Goal: Task Accomplishment & Management: Complete application form

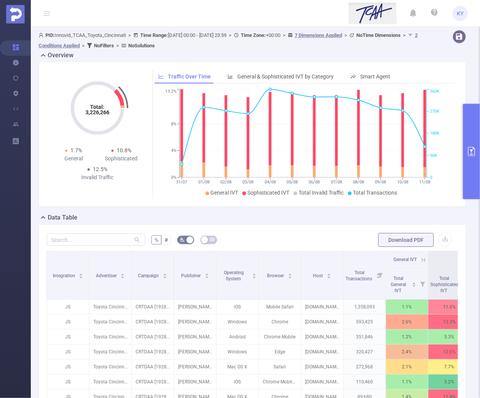
scroll to position [75, 0]
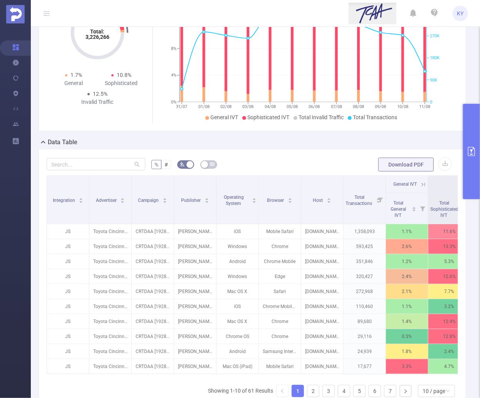
click at [466, 175] on button "primary" at bounding box center [471, 151] width 17 height 95
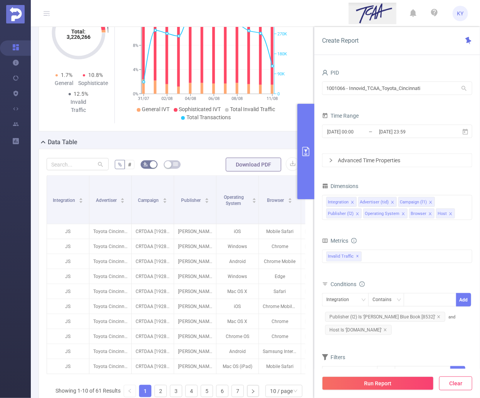
click at [457, 382] on button "Clear" at bounding box center [455, 384] width 33 height 14
type input "[DATE] 14:00"
type input "[DATE] 14:59"
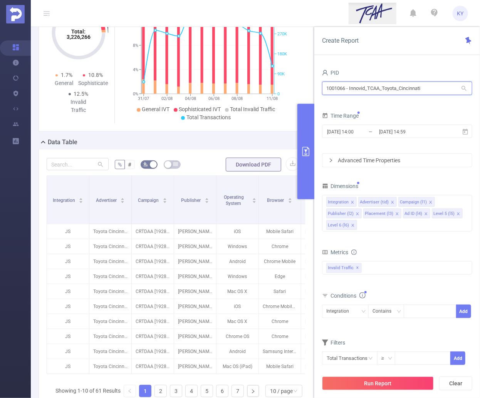
click at [381, 82] on input "1001066 - Innovid_TCAA_Toyota_Cincinnati" at bounding box center [397, 88] width 150 height 13
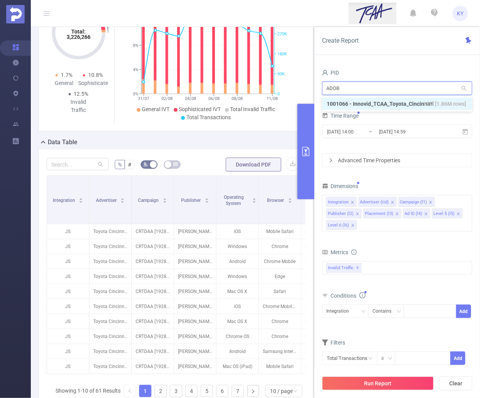
type input "ADOBE"
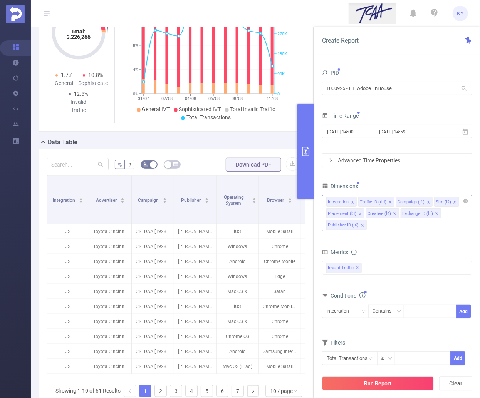
click at [360, 225] on icon "icon: close" at bounding box center [362, 226] width 4 height 4
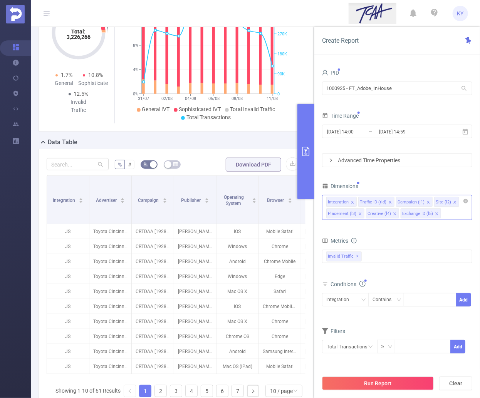
click at [390, 215] on li "Creative (l4)" at bounding box center [382, 214] width 33 height 10
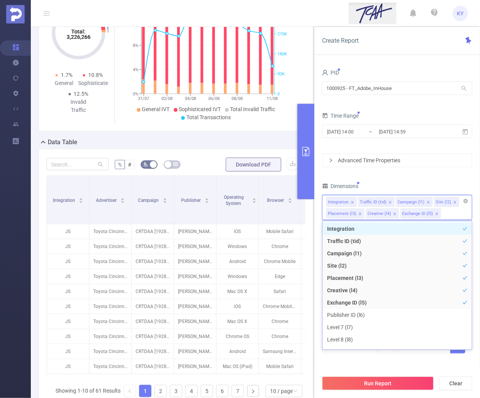
click at [393, 214] on icon "icon: close" at bounding box center [395, 214] width 4 height 4
click at [401, 214] on icon "icon: close" at bounding box center [401, 213] width 3 height 3
click at [420, 179] on div "PID 1000925 - FT_Adobe_InHouse 1000925 - FT_Adobe_InHouse Time Range [DATE] 14:…" at bounding box center [397, 215] width 150 height 296
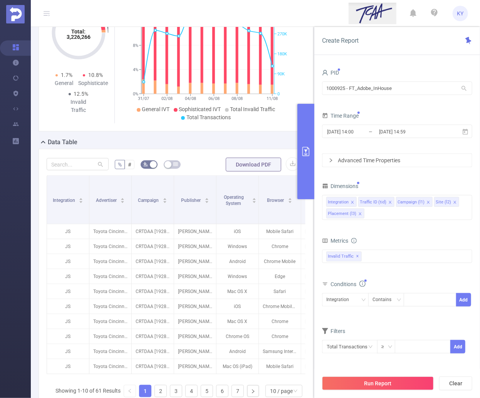
click at [407, 379] on button "Run Report" at bounding box center [378, 384] width 112 height 14
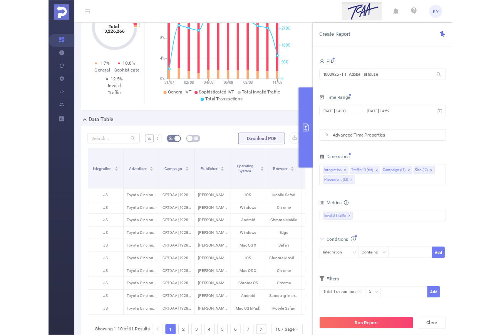
scroll to position [0, 0]
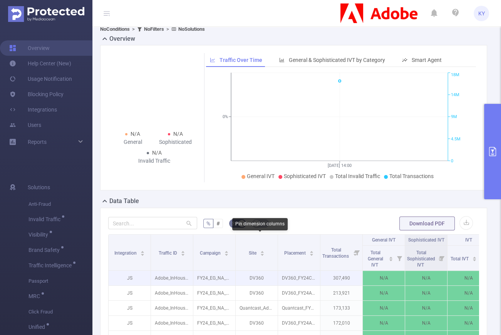
scroll to position [60, 0]
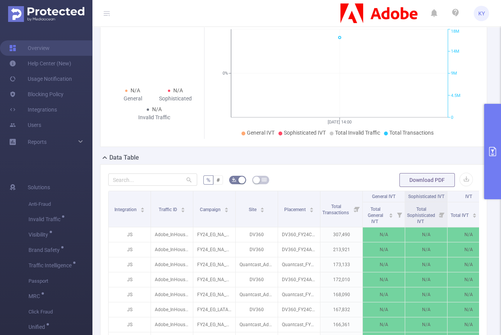
click at [106, 11] on icon at bounding box center [107, 11] width 6 height 0
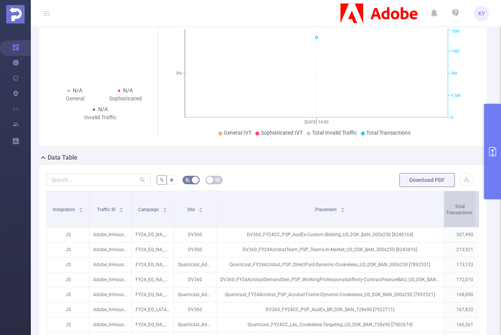
drag, startPoint x: 283, startPoint y: 195, endPoint x: 447, endPoint y: 194, distance: 164.4
click at [447, 194] on tr "Integration Traffic ID Campaign Site Placement Total Transactions General IVT S…" at bounding box center [330, 196] width 566 height 11
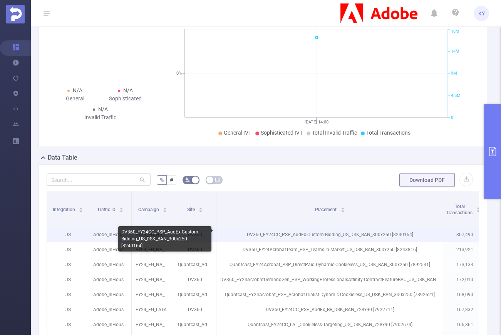
click at [399, 232] on p "DV360_FY24CC_PSP_AudEx-Custom-Bidding_US_DSK_BAN_300x250 [8240164]" at bounding box center [329, 234] width 227 height 15
copy p "8240164"
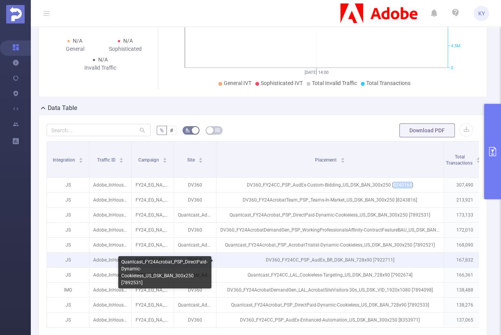
scroll to position [111, 0]
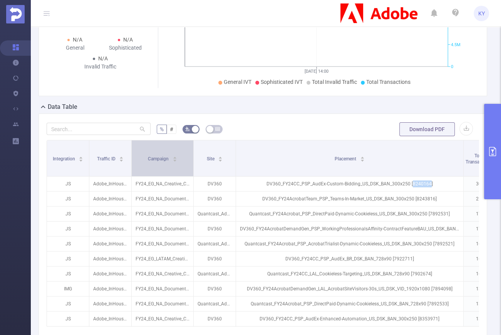
drag, startPoint x: 172, startPoint y: 156, endPoint x: 185, endPoint y: 160, distance: 13.2
click at [195, 158] on span at bounding box center [193, 158] width 4 height 36
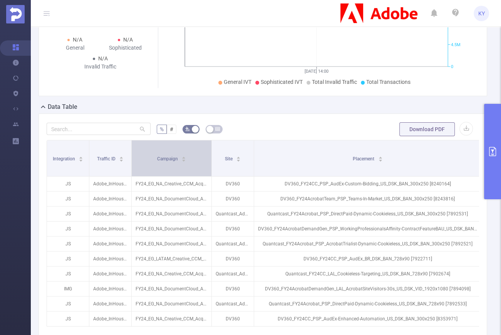
drag, startPoint x: 129, startPoint y: 166, endPoint x: 166, endPoint y: 165, distance: 36.2
click at [133, 165] on span at bounding box center [131, 158] width 4 height 36
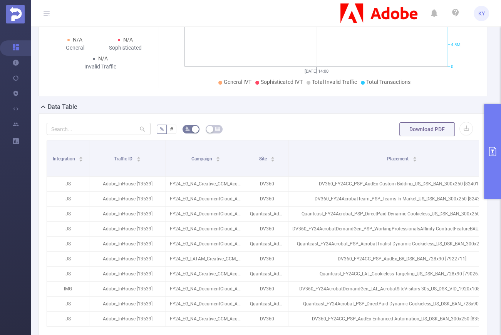
click at [479, 155] on icon "primary" at bounding box center [492, 151] width 9 height 9
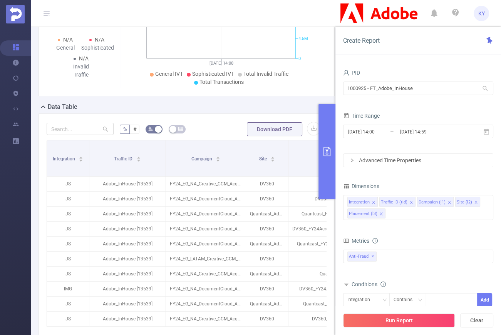
click at [329, 128] on button "primary" at bounding box center [326, 151] width 17 height 95
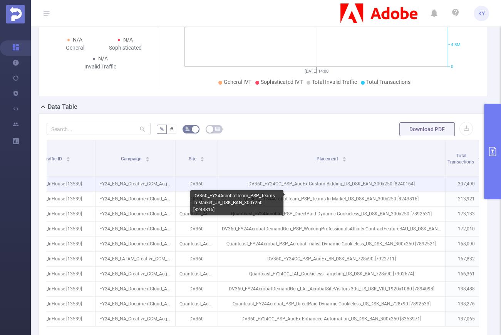
scroll to position [0, 74]
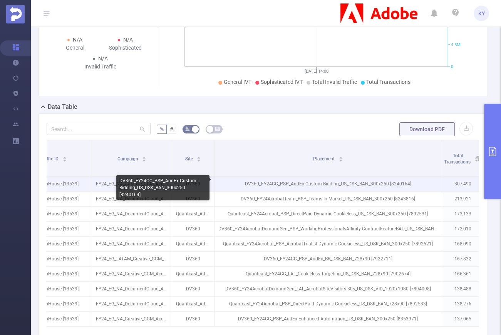
click at [393, 177] on p "DV360_FY24CC_PSP_AudEx-Custom-Bidding_US_DSK_BAN_300x250 [8240164]" at bounding box center [327, 184] width 227 height 15
click at [393, 182] on p "DV360_FY24CC_PSP_AudEx-Custom-Bidding_US_DSK_BAN_300x250 [8240164]" at bounding box center [327, 184] width 227 height 15
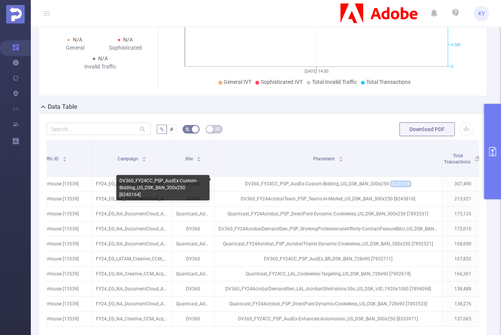
copy p "8240164"
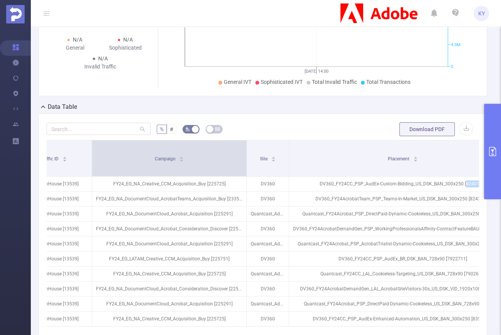
drag, startPoint x: 171, startPoint y: 157, endPoint x: 246, endPoint y: 156, distance: 74.7
click at [246, 156] on span at bounding box center [246, 158] width 4 height 36
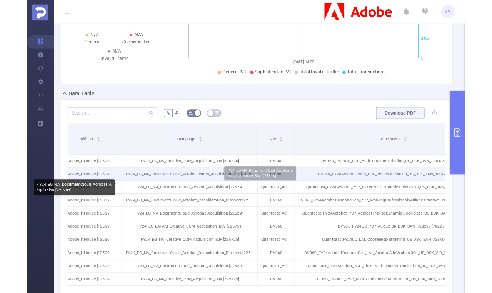
scroll to position [0, 49]
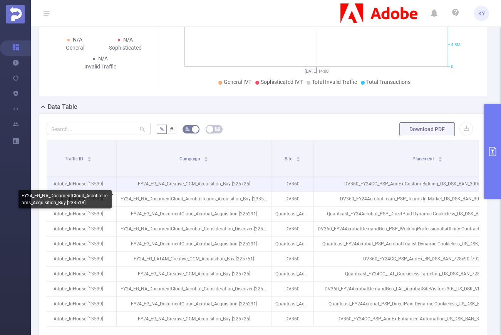
click at [237, 181] on p "FY24_EG_NA_Creative_CCM_Acquisition_Buy [225725]" at bounding box center [194, 184] width 154 height 15
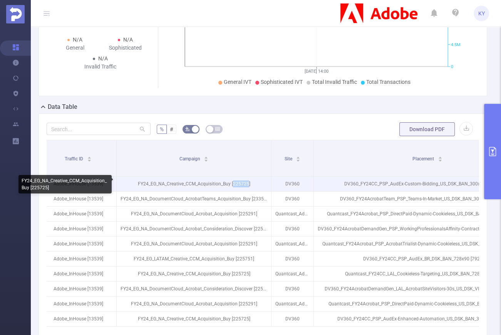
click at [237, 181] on p "FY24_EG_NA_Creative_CCM_Acquisition_Buy [225725]" at bounding box center [194, 184] width 154 height 15
copy p "225725"
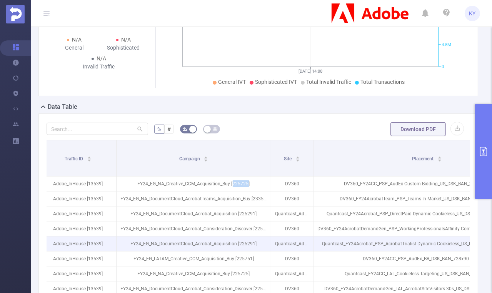
click at [219, 237] on p "FY24_EG_NA_DocumentCloud_Acrobat_Acquisition [225291]" at bounding box center [194, 244] width 154 height 15
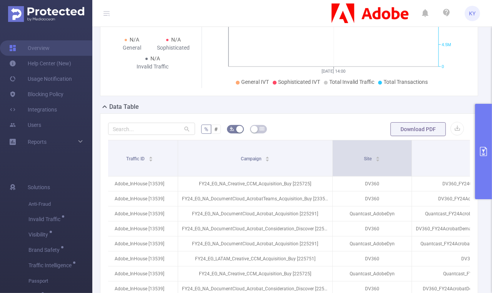
drag, startPoint x: 374, startPoint y: 153, endPoint x: 411, endPoint y: 156, distance: 37.1
click at [411, 156] on span at bounding box center [412, 158] width 4 height 36
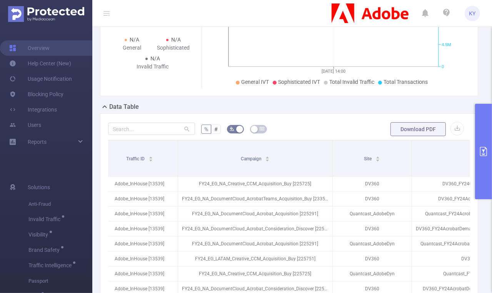
click at [105, 12] on icon at bounding box center [107, 13] width 6 height 6
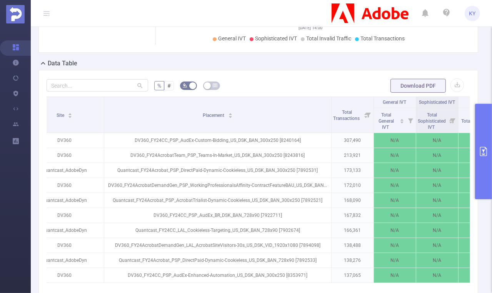
scroll to position [96, 0]
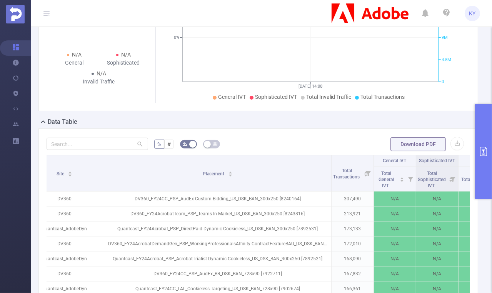
click at [479, 175] on button "primary" at bounding box center [483, 151] width 17 height 95
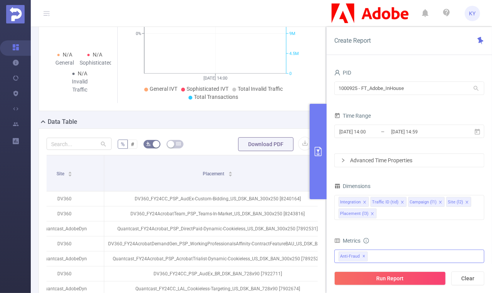
click at [361, 257] on span "Anti-Fraud ✕" at bounding box center [353, 257] width 29 height 10
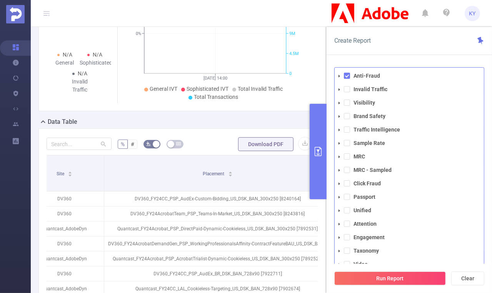
click at [373, 256] on ul "Anti-Fraud Invalid Traffic Visibility Brand Safety Traffic Intelligence Sample …" at bounding box center [409, 170] width 149 height 199
click at [347, 86] on span at bounding box center [347, 89] width 6 height 6
click at [347, 74] on span at bounding box center [347, 76] width 6 height 6
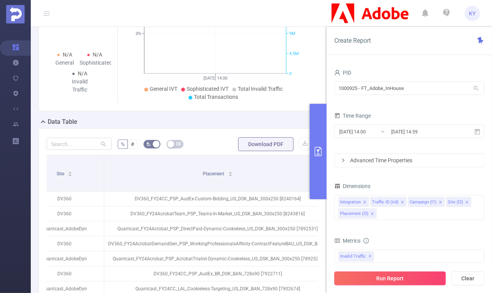
click at [391, 273] on button "Run Report" at bounding box center [390, 279] width 112 height 14
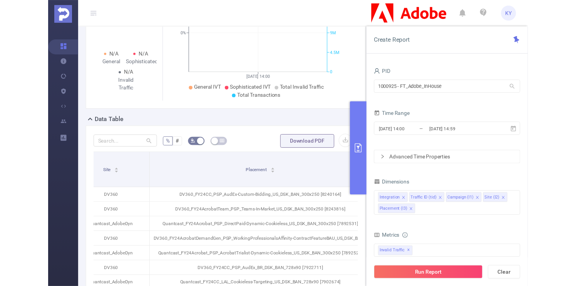
scroll to position [94, 0]
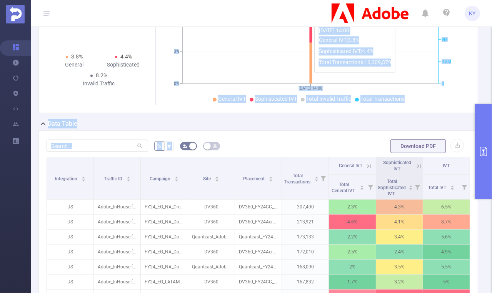
drag, startPoint x: 278, startPoint y: 65, endPoint x: 314, endPoint y: 153, distance: 95.0
click at [323, 161] on div "Overview Total: 16,309,379 Total: 16,309,379 3.8% General 4.4% Sophisticated 8.…" at bounding box center [261, 180] width 446 height 446
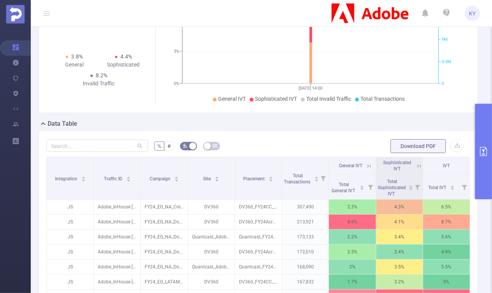
click at [286, 119] on div "Data Table" at bounding box center [261, 124] width 446 height 11
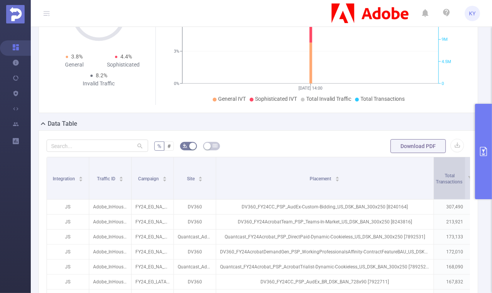
drag, startPoint x: 277, startPoint y: 192, endPoint x: 436, endPoint y: 191, distance: 158.6
click at [436, 175] on tr "Integration Traffic ID Campaign Site Placement Total Transactions General IVT S…" at bounding box center [325, 165] width 557 height 17
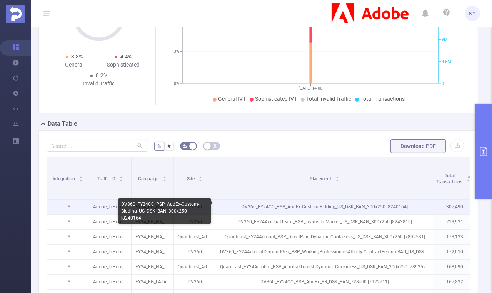
click at [400, 207] on p "DV360_FY24CC_PSP_AudEx-Custom-Bidding_US_DSK_BAN_300x250 [8240164]" at bounding box center [324, 207] width 217 height 15
copy p "8240164"
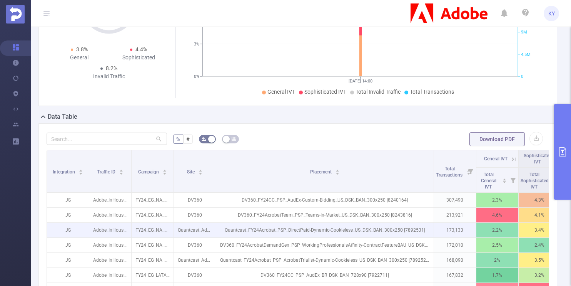
click at [319, 230] on p "Quantcast_FY24Acrobat_PSP_DirectPaid-Dynamic-Cookieless_US_DSK_BAN_300x250 [789…" at bounding box center [324, 229] width 217 height 15
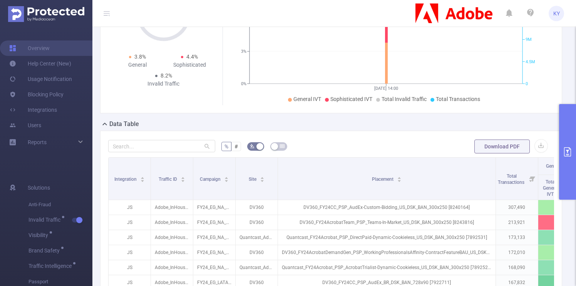
click at [100, 14] on header "KY" at bounding box center [288, 13] width 576 height 27
click at [103, 13] on icon at bounding box center [106, 13] width 9 height 27
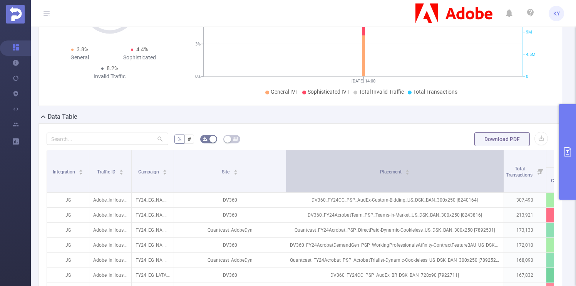
drag, startPoint x: 215, startPoint y: 165, endPoint x: 285, endPoint y: 168, distance: 69.7
click at [285, 168] on span at bounding box center [286, 171] width 4 height 42
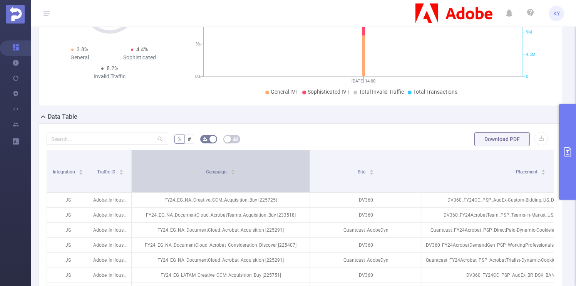
drag, startPoint x: 172, startPoint y: 176, endPoint x: 252, endPoint y: 194, distance: 82.3
click at [308, 179] on span at bounding box center [310, 171] width 4 height 42
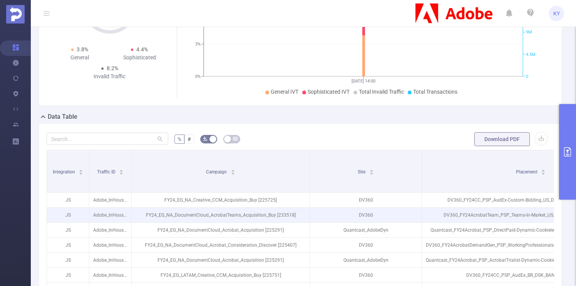
drag, startPoint x: 129, startPoint y: 192, endPoint x: 136, endPoint y: 217, distance: 26.4
click at [136, 217] on table "Integration Traffic ID Campaign Site Placement Total Transactions General IVT S…" at bounding box center [428, 246] width 763 height 193
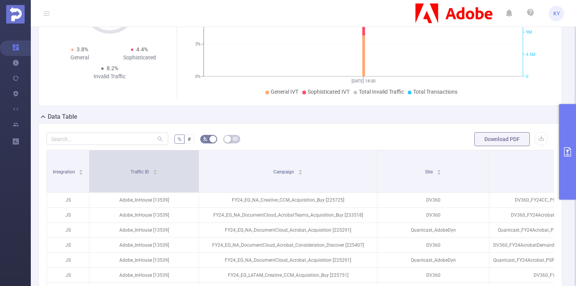
drag, startPoint x: 130, startPoint y: 194, endPoint x: 169, endPoint y: 196, distance: 39.3
click at [197, 192] on span at bounding box center [199, 171] width 4 height 42
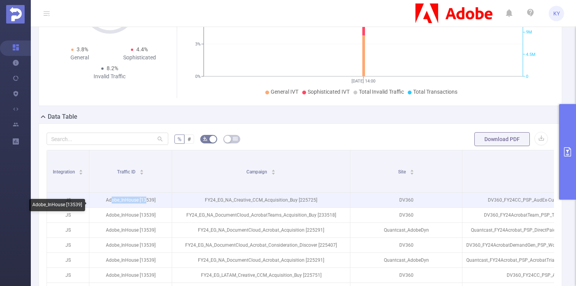
drag, startPoint x: 110, startPoint y: 207, endPoint x: 146, endPoint y: 203, distance: 36.0
click at [146, 203] on p "Adobe_InHouse [13539]" at bounding box center [130, 199] width 82 height 15
drag, startPoint x: 158, startPoint y: 205, endPoint x: 131, endPoint y: 207, distance: 27.0
click at [131, 207] on p "Adobe_InHouse [13539]" at bounding box center [130, 199] width 82 height 15
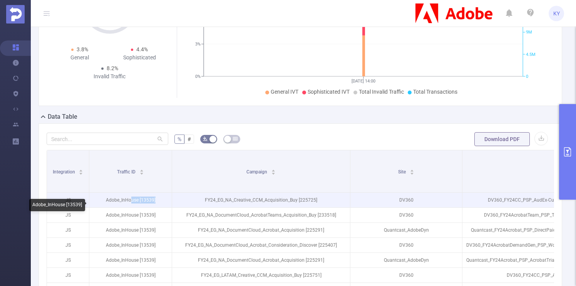
click at [131, 207] on p "Adobe_InHouse [13539]" at bounding box center [130, 199] width 82 height 15
drag, startPoint x: 153, startPoint y: 207, endPoint x: 118, endPoint y: 204, distance: 35.2
click at [118, 204] on p "Adobe_InHouse [13539]" at bounding box center [130, 199] width 82 height 15
click at [117, 206] on p "Adobe_InHouse [13539]" at bounding box center [130, 199] width 82 height 15
click at [145, 207] on p "Adobe_InHouse [13539]" at bounding box center [130, 199] width 82 height 15
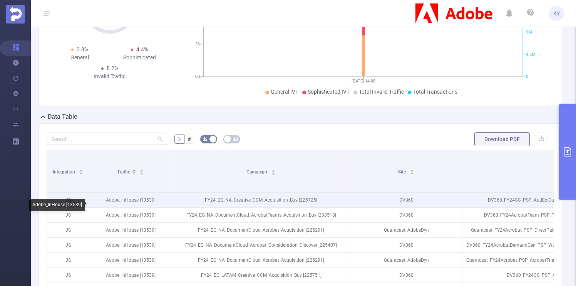
click at [144, 206] on p "Adobe_InHouse [13539]" at bounding box center [130, 199] width 82 height 15
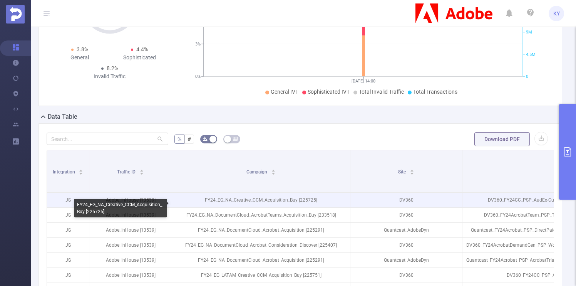
click at [294, 207] on p "FY24_EG_NA_Creative_CCM_Acquisition_Buy [225725]" at bounding box center [261, 199] width 178 height 15
click at [313, 207] on p "FY24_EG_NA_Creative_CCM_Acquisition_Buy [225725]" at bounding box center [261, 199] width 178 height 15
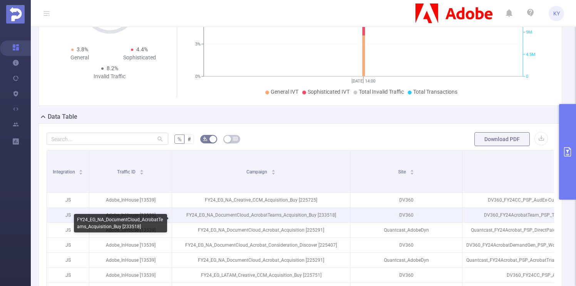
click at [323, 218] on p "FY24_EG_NA_DocumentCloud_AcrobatTeams_Acquisition_Buy [233518]" at bounding box center [261, 214] width 178 height 15
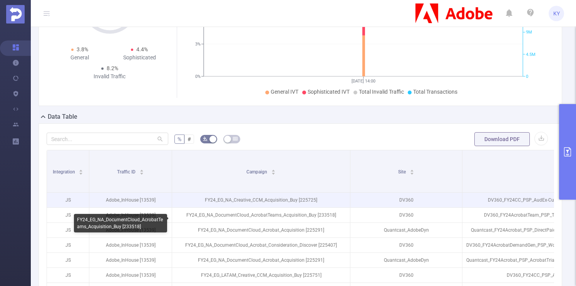
click at [305, 203] on p "FY24_EG_NA_Creative_CCM_Acquisition_Buy [225725]" at bounding box center [261, 199] width 178 height 15
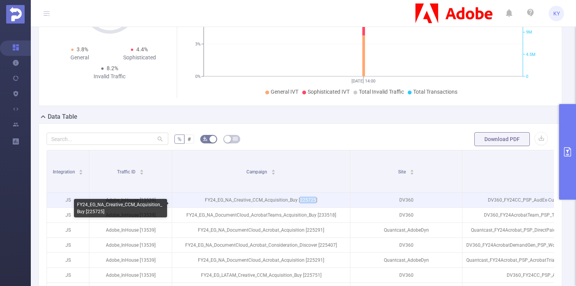
click at [304, 203] on p "FY24_EG_NA_Creative_CCM_Acquisition_Buy [225725]" at bounding box center [261, 199] width 178 height 15
click at [305, 206] on p "FY24_EG_NA_Creative_CCM_Acquisition_Buy [225725]" at bounding box center [261, 199] width 178 height 15
click at [313, 207] on p "FY24_EG_NA_Creative_CCM_Acquisition_Buy [225725]" at bounding box center [261, 199] width 178 height 15
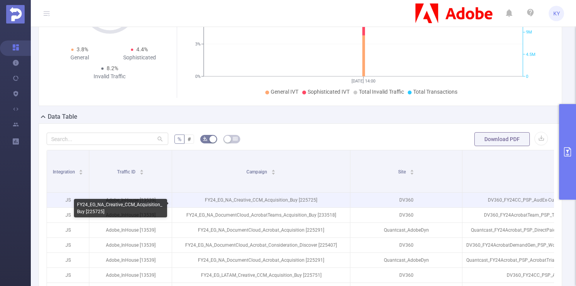
click at [309, 207] on p "FY24_EG_NA_Creative_CCM_Acquisition_Buy [225725]" at bounding box center [261, 199] width 178 height 15
drag, startPoint x: 285, startPoint y: 205, endPoint x: 259, endPoint y: 207, distance: 25.5
click at [259, 207] on p "FY24_EG_NA_Creative_CCM_Acquisition_Buy [225725]" at bounding box center [261, 199] width 178 height 15
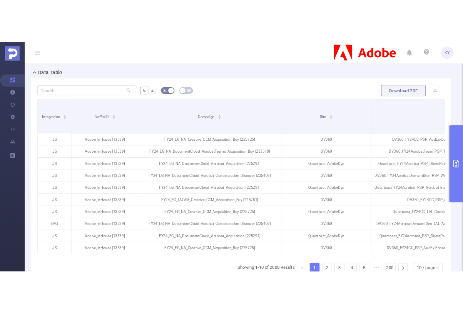
scroll to position [0, 162]
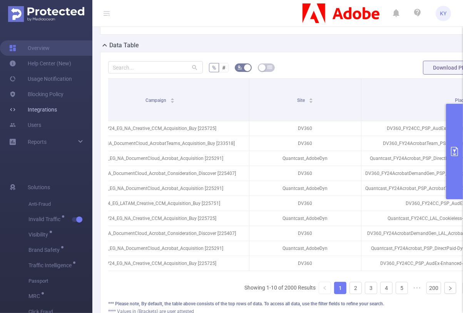
click at [32, 109] on link "Integrations" at bounding box center [33, 109] width 48 height 15
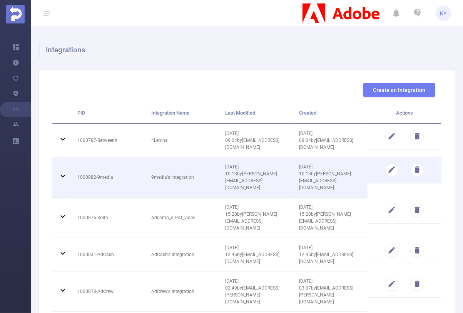
click at [157, 161] on td "9media's Integration" at bounding box center [182, 177] width 74 height 40
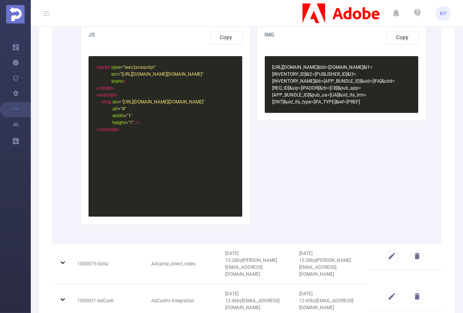
scroll to position [262, 0]
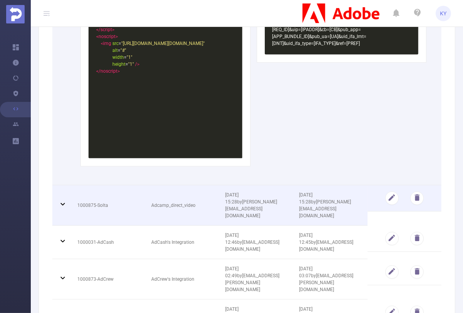
click at [251, 186] on td "[DATE] 15:28 by [PERSON_NAME][EMAIL_ADDRESS][DOMAIN_NAME]" at bounding box center [256, 206] width 74 height 40
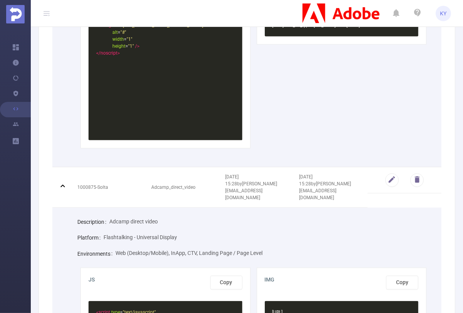
scroll to position [318, 0]
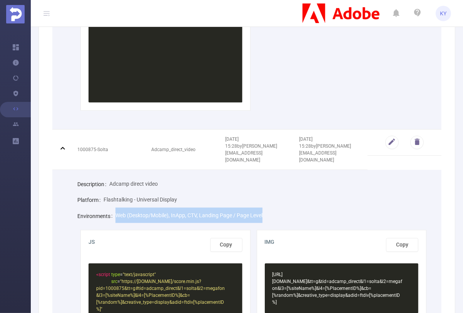
drag, startPoint x: 111, startPoint y: 177, endPoint x: 283, endPoint y: 174, distance: 172.1
click at [283, 208] on div "Environments Web (Desktop/Mobile), InApp, CTV, Landing Page / Page Level" at bounding box center [253, 216] width 352 height 16
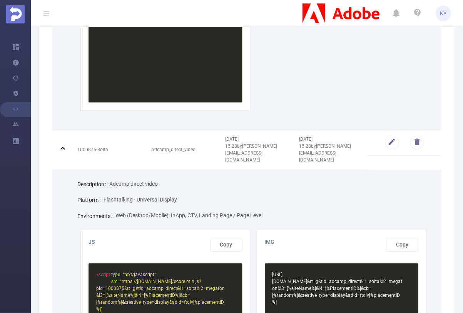
click at [283, 208] on div "Environments Web (Desktop/Mobile), InApp, CTV, Landing Page / Page Level" at bounding box center [253, 216] width 352 height 16
drag, startPoint x: 252, startPoint y: 183, endPoint x: 159, endPoint y: 179, distance: 93.6
click at [159, 208] on div "Environments Web (Desktop/Mobile), InApp, CTV, Landing Page / Page Level" at bounding box center [253, 216] width 352 height 16
click at [159, 212] on span "Web (Desktop/Mobile), InApp, CTV, Landing Page / Page Level" at bounding box center [188, 215] width 147 height 6
drag, startPoint x: 189, startPoint y: 181, endPoint x: 269, endPoint y: 180, distance: 79.7
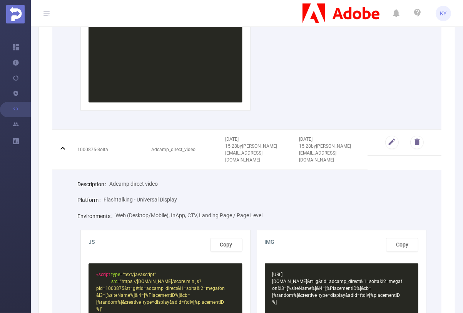
click at [269, 208] on div "Environments Web (Desktop/Mobile), InApp, CTV, Landing Page / Page Level" at bounding box center [253, 216] width 352 height 16
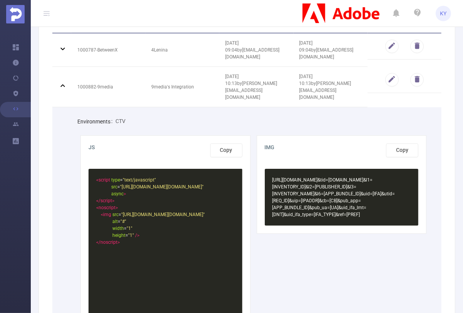
scroll to position [0, 0]
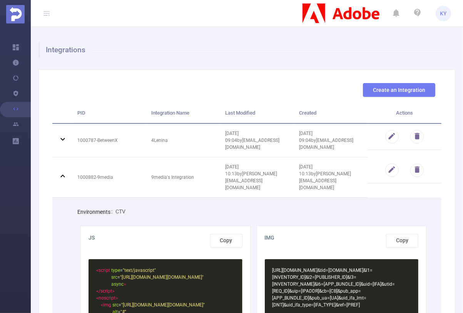
click at [396, 86] on button "Create an Integration" at bounding box center [399, 90] width 72 height 14
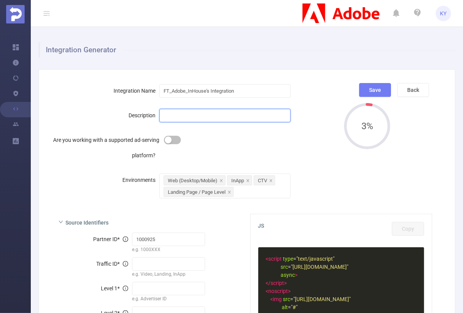
click at [180, 118] on input "text" at bounding box center [224, 115] width 131 height 13
click at [174, 141] on button "button" at bounding box center [172, 140] width 17 height 8
type input "[%clientID%]"
type input "[%campaignID%]"
type input "[%siteName%]"
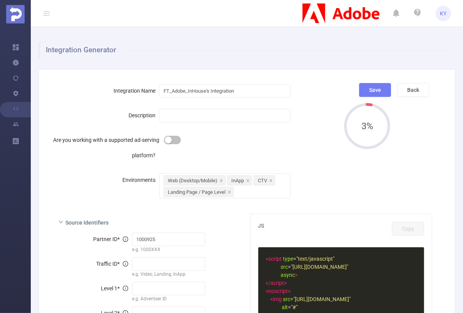
type input "[%placementID%]"
type input "[%creativeID%]"
type input "[%FT_IMPRESSIONID%]"
type input "[%random%]"
type input "display"
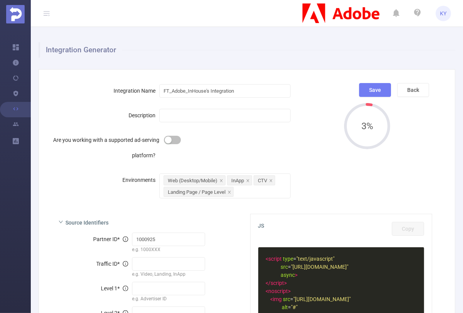
type input "ftdiv[%placementID%]"
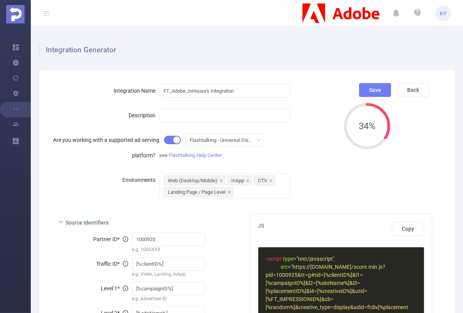
click at [174, 141] on button "button" at bounding box center [172, 140] width 17 height 8
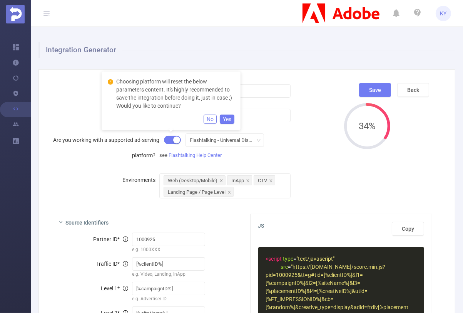
click at [220, 120] on button "Yes" at bounding box center [227, 119] width 15 height 9
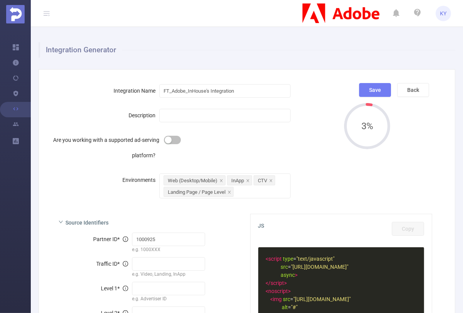
click at [169, 139] on button "button" at bounding box center [172, 140] width 17 height 8
type input "[%clientID%]"
type input "[%campaignID%]"
type input "[%siteName%]"
type input "[%placementID%]"
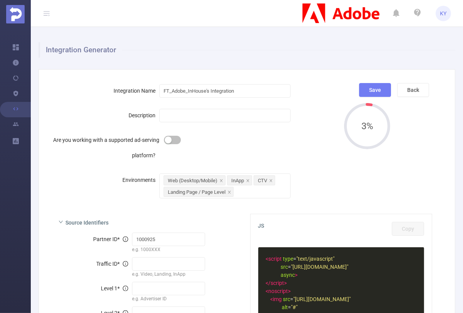
type input "[%creativeID%]"
type input "[%FT_IMPRESSIONID%]"
type input "[%random%]"
type input "display"
type input "ftdiv[%placementID%]"
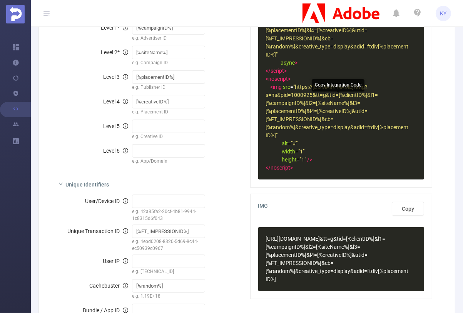
scroll to position [296, 0]
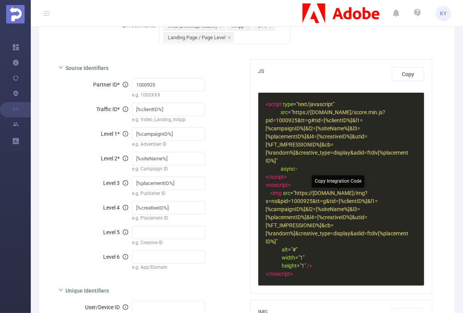
scroll to position [0, 0]
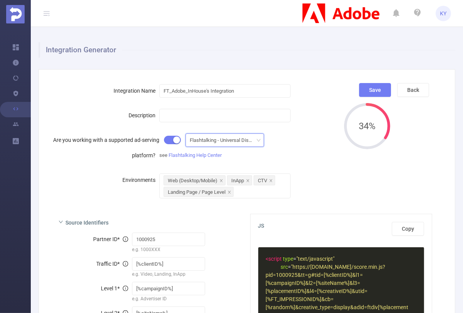
click at [242, 140] on div "Flashtalking - Universal Display" at bounding box center [225, 140] width 70 height 13
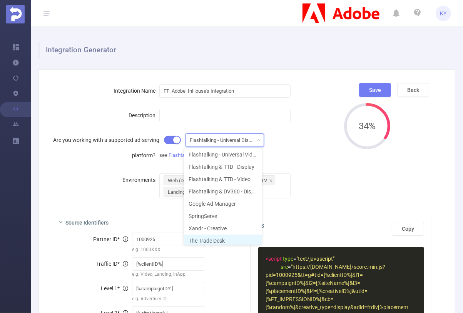
scroll to position [30, 0]
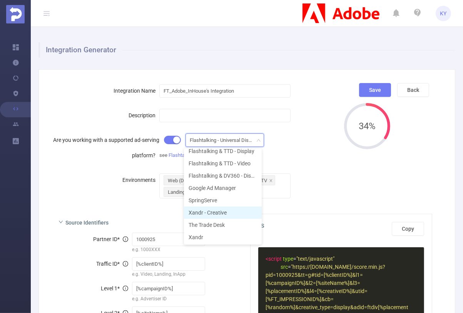
click at [229, 209] on li "Xandr - Creative" at bounding box center [223, 213] width 78 height 12
type input "Xandr_Creative"
type input "${ADV_ID}"
type input "${TAG_ID}"
type input "${TAG_CODE1}"
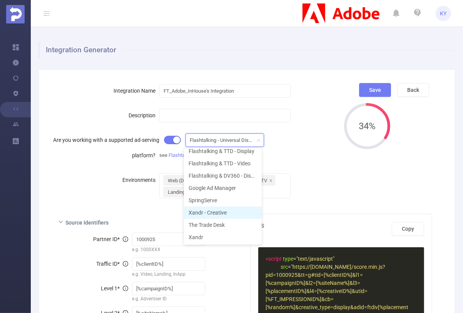
type input "${TAG_CODE2}"
type input "${DEAL_ID}"
type input "${CREATIVE_ID}"
type input "${USER_ID}"
type input "${AUCTION_ID}"
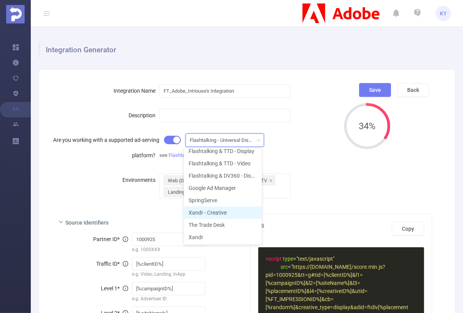
type input "${USER_IP}"
type input "${CACHEBUSTER}"
type input "${EXT_APP_ID}"
type input "${REFERER_URL_ENC}"
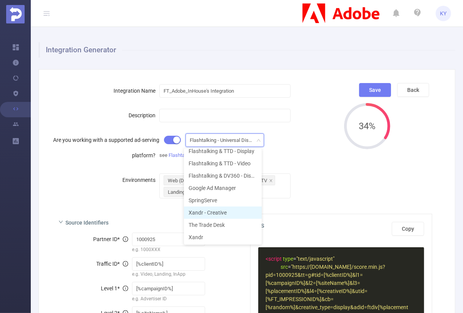
type input "${USER_AGENT_ENC}"
type input "${CREATIVE_SIZE}"
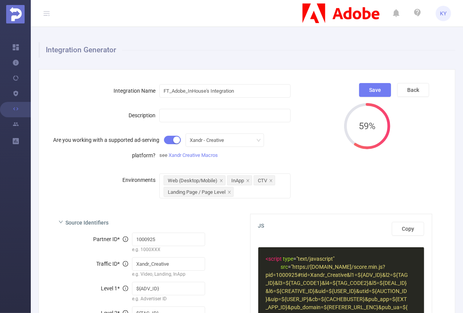
click at [348, 197] on div "Save Back 59%" at bounding box center [389, 145] width 97 height 125
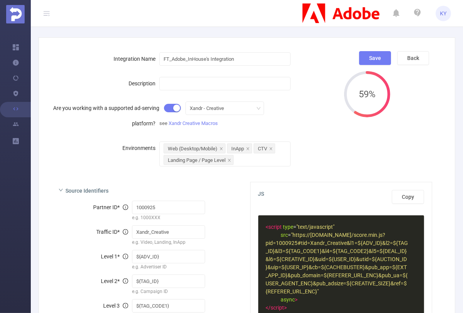
scroll to position [63, 0]
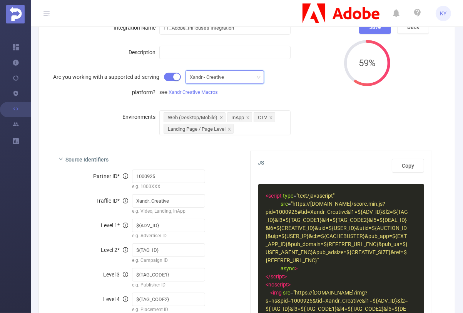
click at [242, 75] on div "Xandr - Creative" at bounding box center [225, 77] width 70 height 13
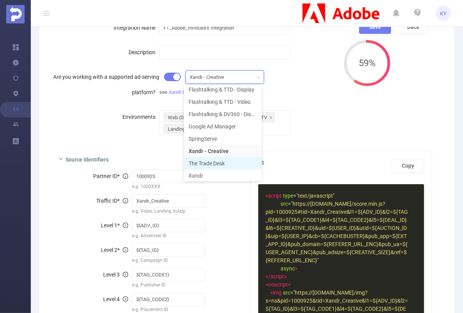
scroll to position [30, 0]
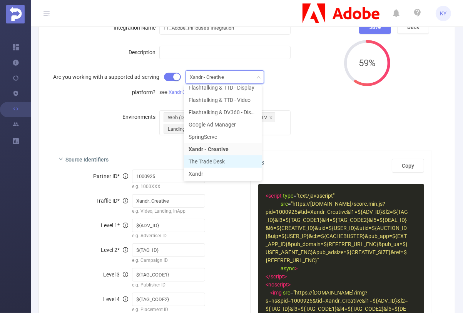
click at [231, 161] on li "The Trade Desk" at bounding box center [223, 162] width 78 height 12
type input "TTD_Multi"
type input "%%TTD_SUPPLYVENDOR%%"
type input "%%TTD_PARTNERID%"
type input "%%TTD_CAMPAIGNID%%"
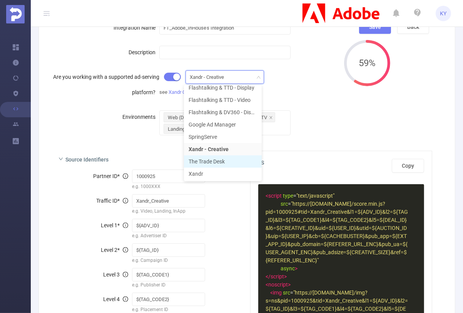
type input "%%TTD_SITE%%"
type input "%%TTD_PUBLISHERID%%"
type input "%%TTD_ADGROUPID%%"
type input "%%TTD_TDID%%"
type input "%%TTD_IMPRESSIONID%%"
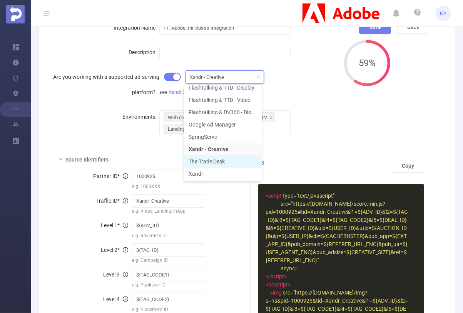
type input "%%TTD_CACHEBUSTER%%"
type input "%%TTD_SITE%%"
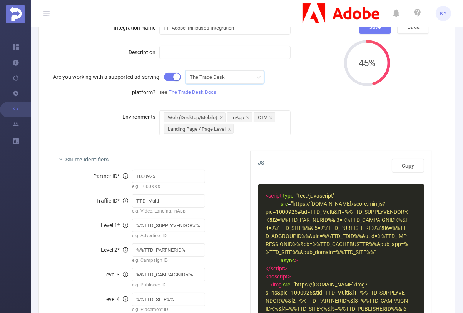
click at [331, 130] on div "Environments Web (Desktop/Mobile) InApp CTV Landing Page / Page Level" at bounding box center [195, 122] width 286 height 26
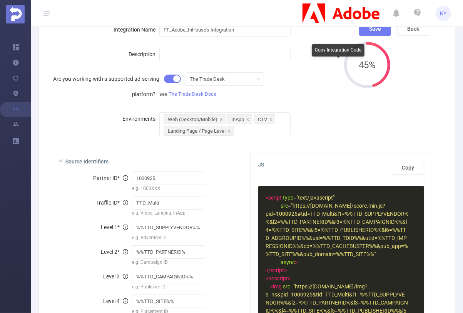
scroll to position [20, 0]
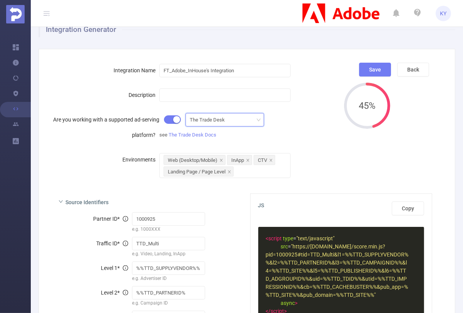
click at [241, 119] on div "The Trade Desk" at bounding box center [225, 120] width 70 height 13
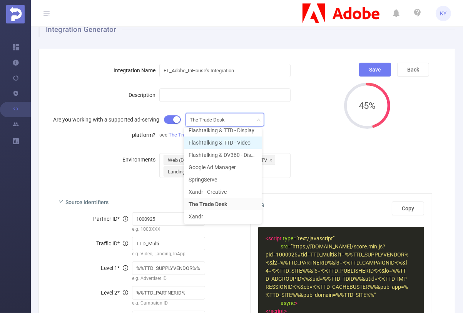
scroll to position [26, 0]
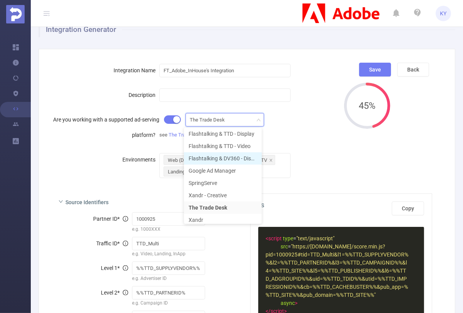
click at [233, 156] on li "Flashtalking & DV360 - Display" at bounding box center [223, 158] width 78 height 12
type input "[%clientID%]"
type input "[%campaignID%]"
type input "[%siteName%]"
type input "[%placementID%]"
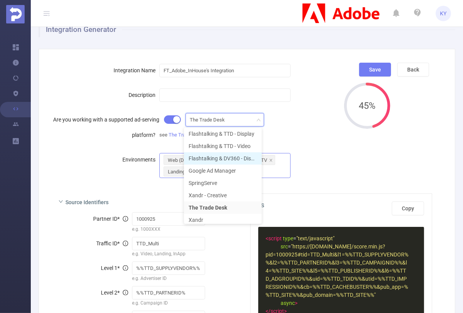
type input "[%creativeID%]"
type input "${PUBLISHER_ID}"
type input "${BUNDLE_ID}${SOURCE_URL}"
type input "[%FT_IMPRESSIONID%]"
type input "[%random%]"
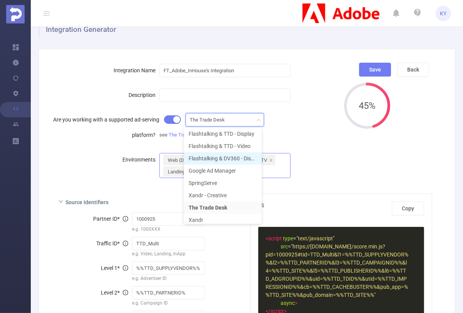
type input "${BUNDLE_ID}"
type input "${SOURCE_URL_ENC}"
type input "l6"
type input "display"
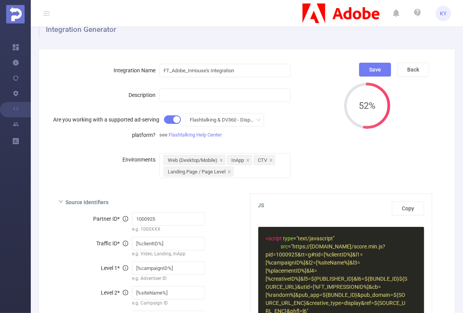
click at [329, 143] on form "Integration Name FT_Adobe_InHouse's Integration Description Are you working wit…" at bounding box center [195, 120] width 286 height 115
click at [212, 118] on div "Flashtalking & DV360 - Display" at bounding box center [225, 120] width 70 height 13
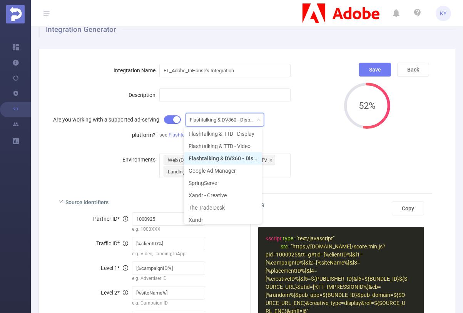
click at [325, 144] on form "Integration Name FT_Adobe_InHouse's Integration Description Are you working wit…" at bounding box center [195, 120] width 286 height 115
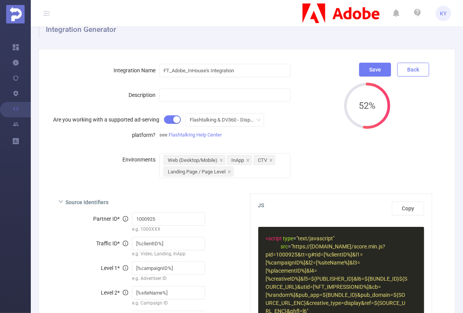
click at [410, 71] on button "Back" at bounding box center [413, 70] width 32 height 14
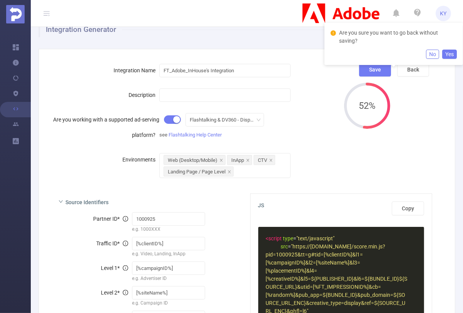
click at [446, 50] on button "Yes" at bounding box center [449, 54] width 15 height 9
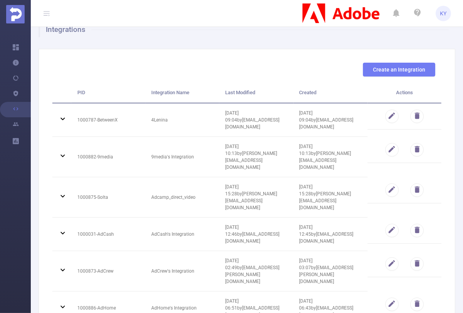
click at [222, 93] on th "Last Modified" at bounding box center [256, 93] width 74 height 21
click at [231, 92] on span "Last Modified" at bounding box center [240, 93] width 30 height 6
click at [237, 91] on span "Last Modified" at bounding box center [240, 93] width 30 height 6
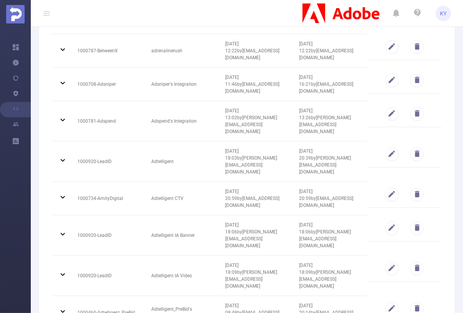
scroll to position [0, 0]
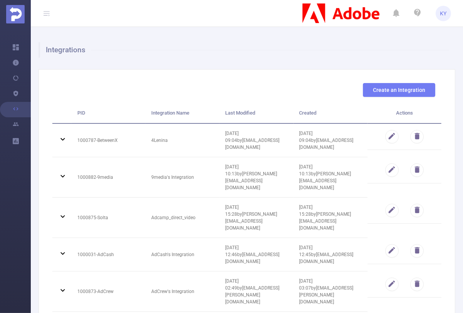
click at [303, 107] on th "Created" at bounding box center [331, 113] width 74 height 21
click at [304, 110] on span "Created" at bounding box center [307, 113] width 17 height 6
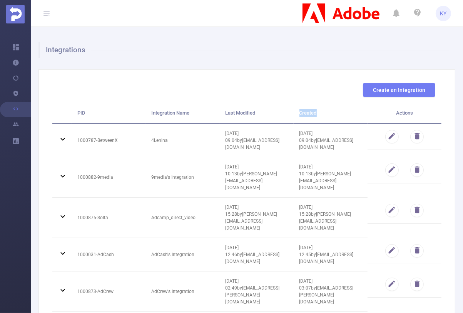
click at [333, 111] on th "Created" at bounding box center [331, 113] width 74 height 21
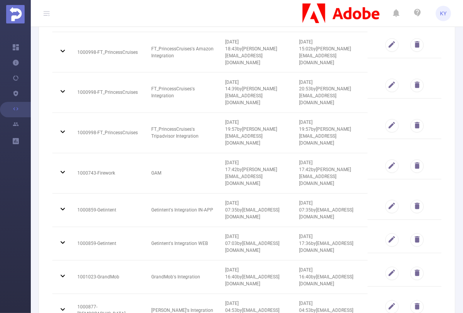
scroll to position [3610, 0]
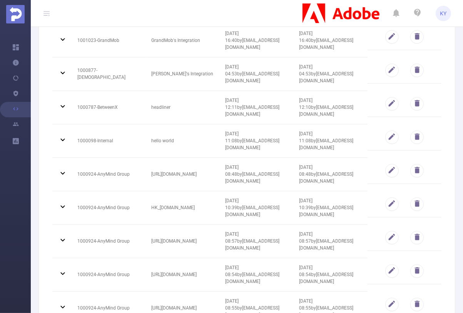
scroll to position [3742, 0]
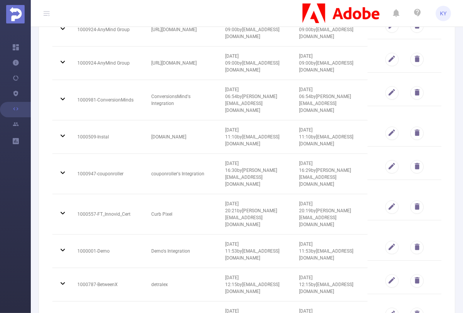
scroll to position [2041, 0]
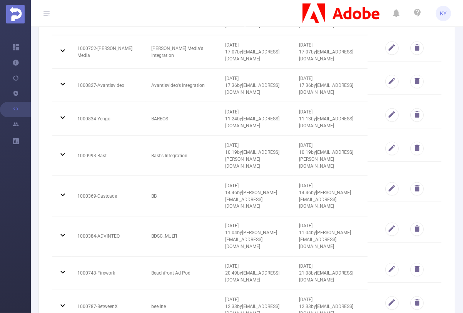
scroll to position [863, 0]
